Goal: Obtain resource: Download file/media

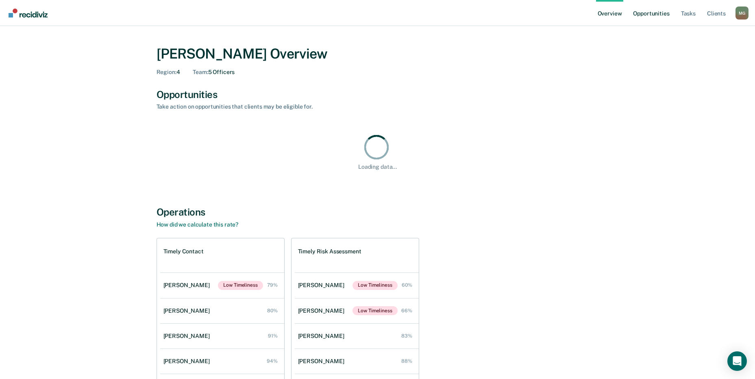
click at [657, 12] on link "Opportunities" at bounding box center [651, 13] width 39 height 26
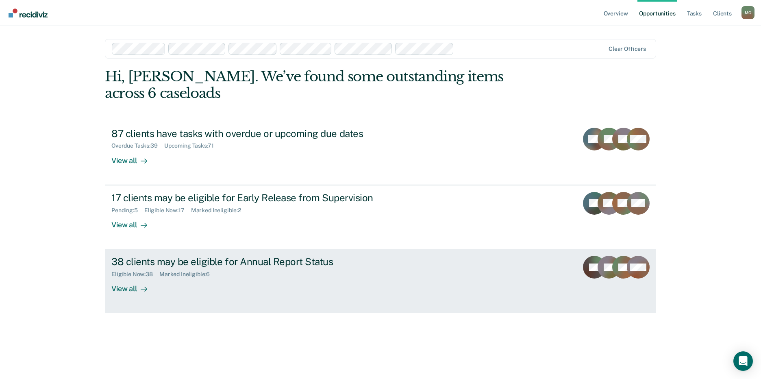
click at [179, 271] on div "Marked Ineligible : 6" at bounding box center [187, 274] width 57 height 7
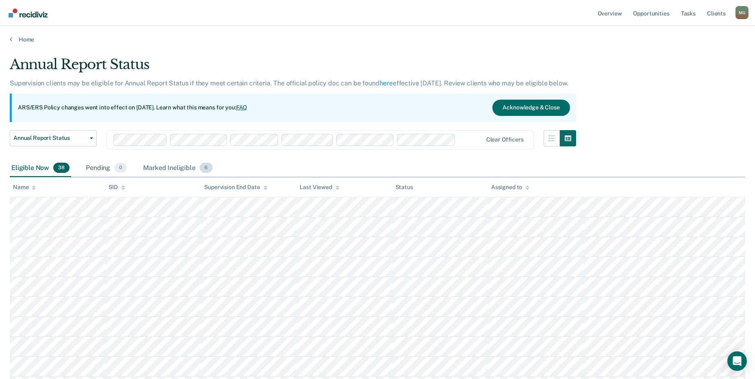
click at [174, 170] on div "Marked Ineligible 6" at bounding box center [178, 168] width 73 height 18
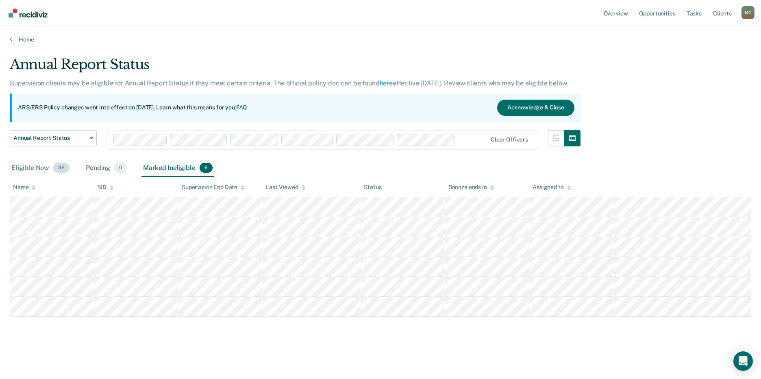
click at [28, 167] on div "Eligible Now 38" at bounding box center [40, 168] width 61 height 18
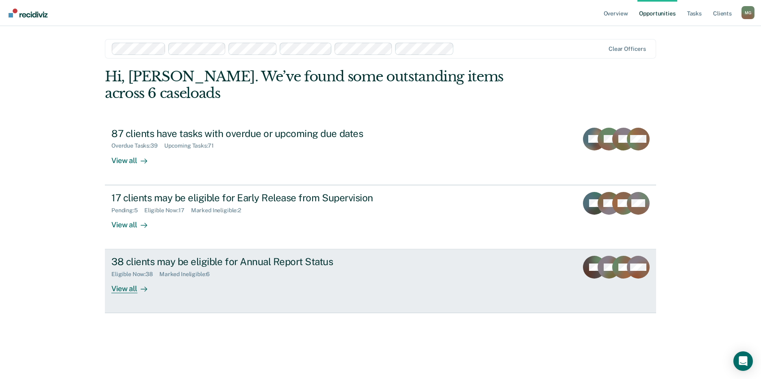
click at [172, 256] on div "38 clients may be eligible for Annual Report Status" at bounding box center [253, 262] width 285 height 12
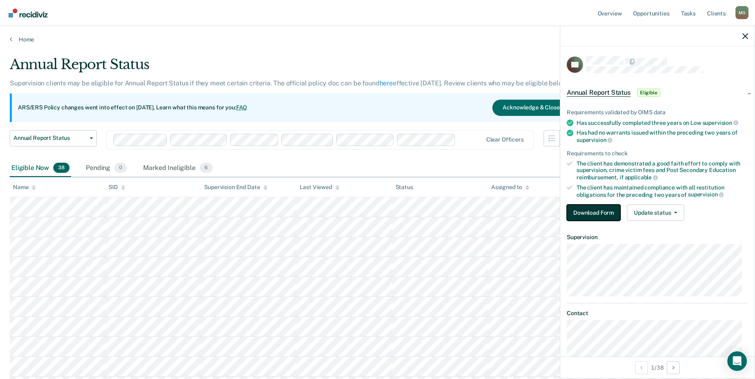
click at [607, 211] on button "Download Form" at bounding box center [594, 213] width 54 height 16
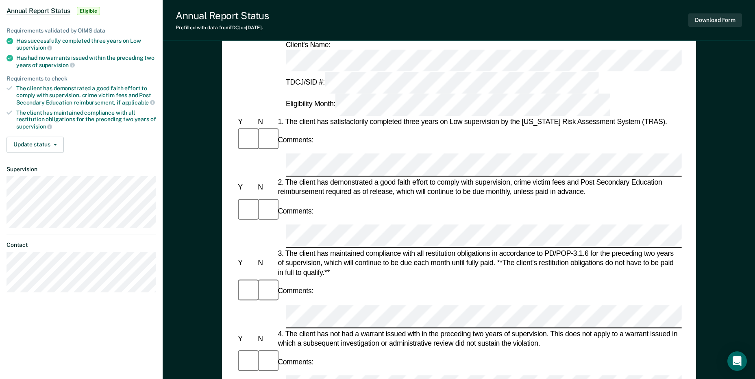
scroll to position [81, 0]
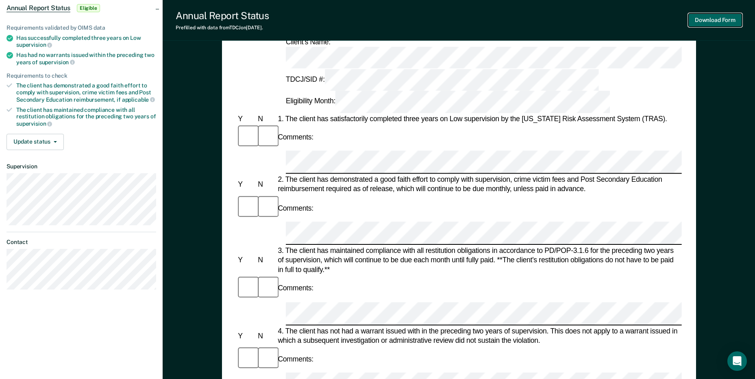
click at [729, 22] on button "Download Form" at bounding box center [716, 19] width 54 height 13
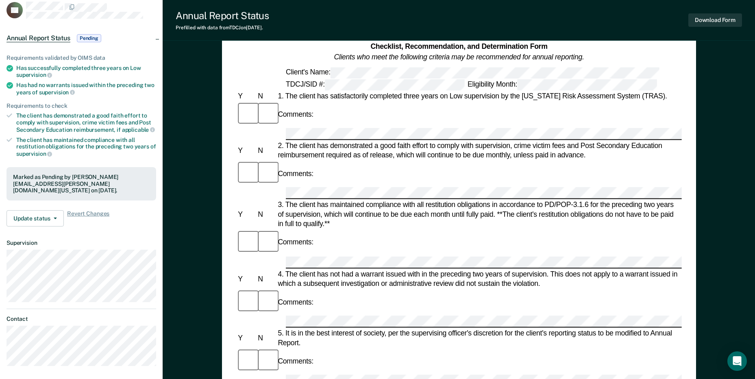
scroll to position [0, 0]
